Goal: Task Accomplishment & Management: Use online tool/utility

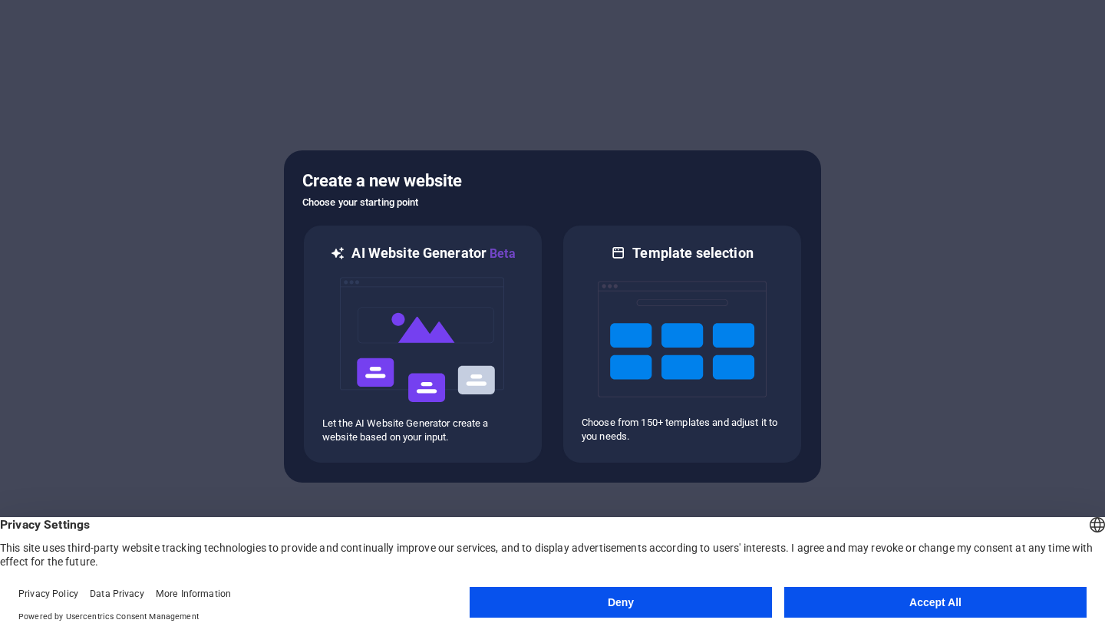
click at [961, 609] on button "Accept All" at bounding box center [935, 602] width 302 height 31
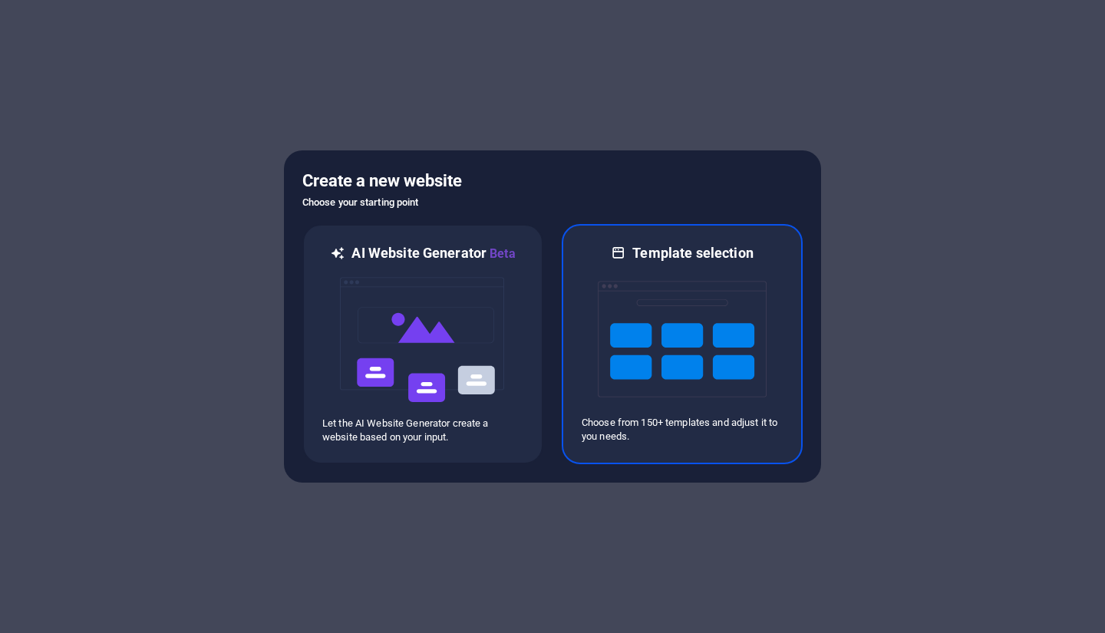
click at [709, 338] on img at bounding box center [682, 338] width 169 height 153
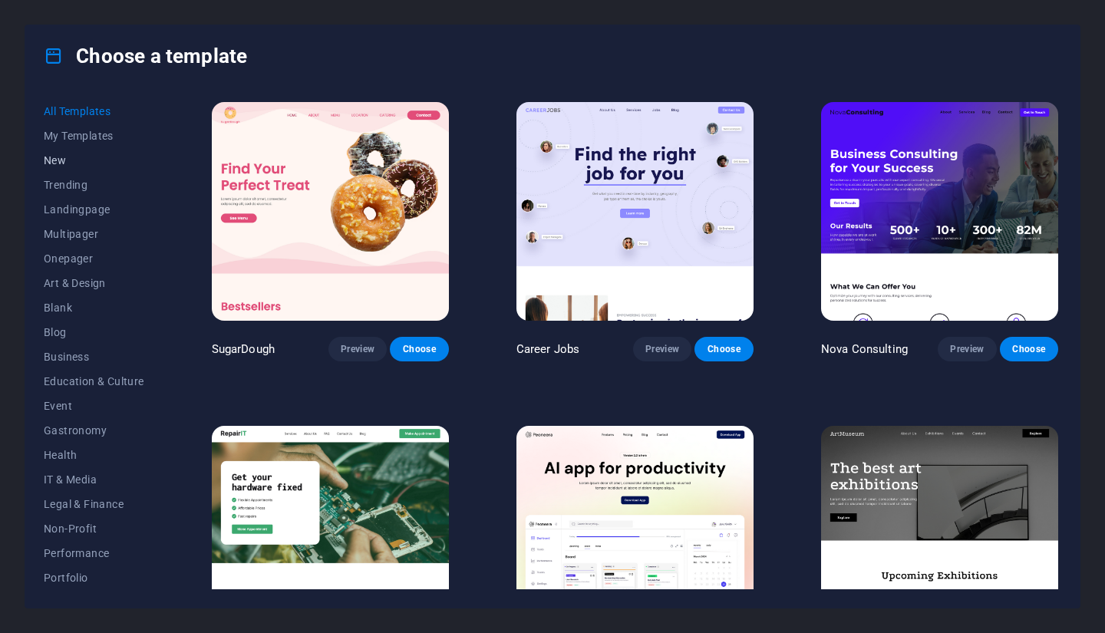
click at [81, 162] on span "New" at bounding box center [94, 160] width 101 height 12
click at [110, 105] on span "All Templates" at bounding box center [94, 111] width 101 height 12
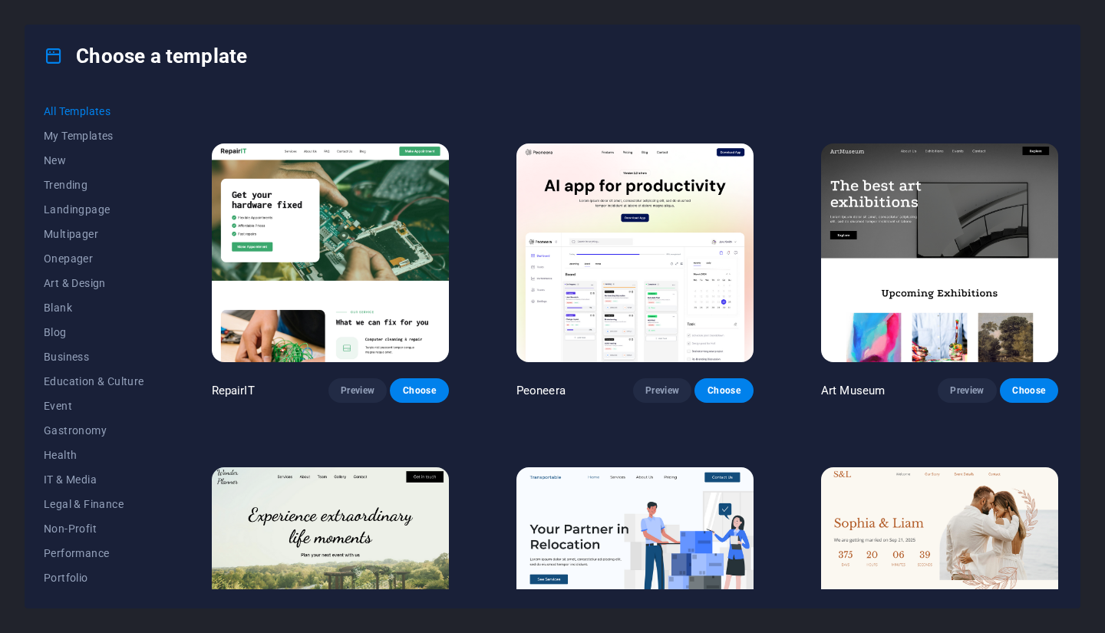
scroll to position [206, 0]
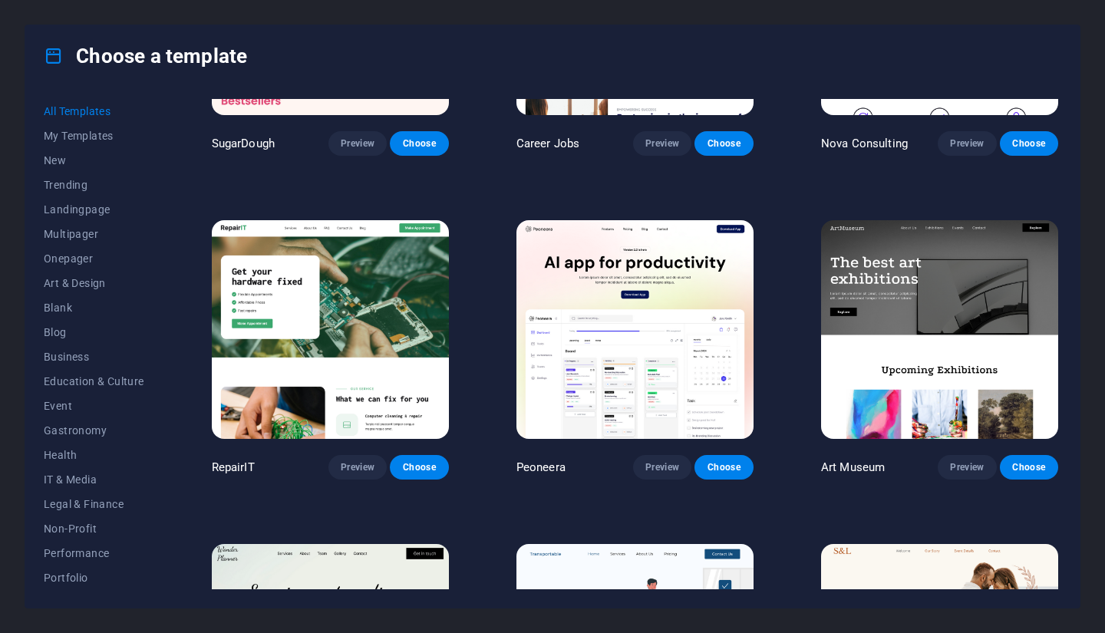
click at [1033, 146] on span "Choose" at bounding box center [1029, 143] width 34 height 12
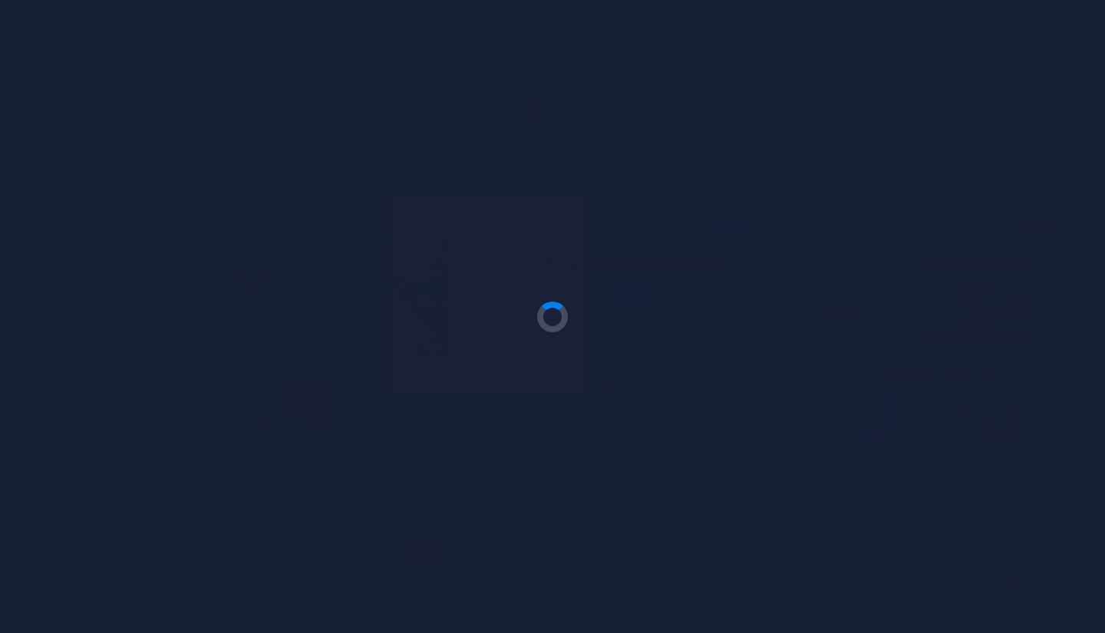
click at [939, 336] on div at bounding box center [552, 316] width 1105 height 633
